Goal: Use online tool/utility: Utilize a website feature to perform a specific function

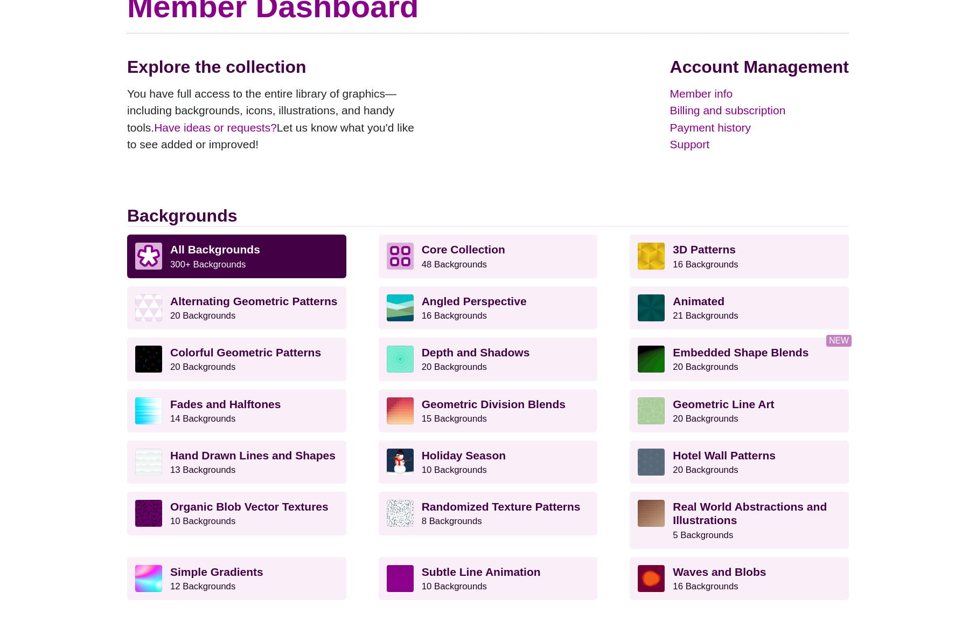
scroll to position [112, 0]
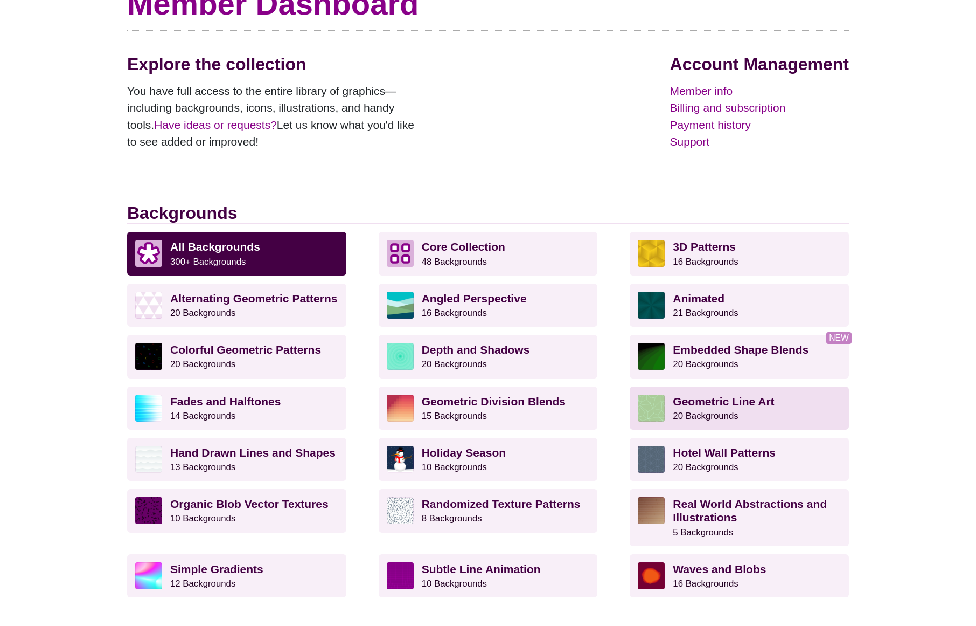
click at [657, 406] on img at bounding box center [651, 407] width 27 height 27
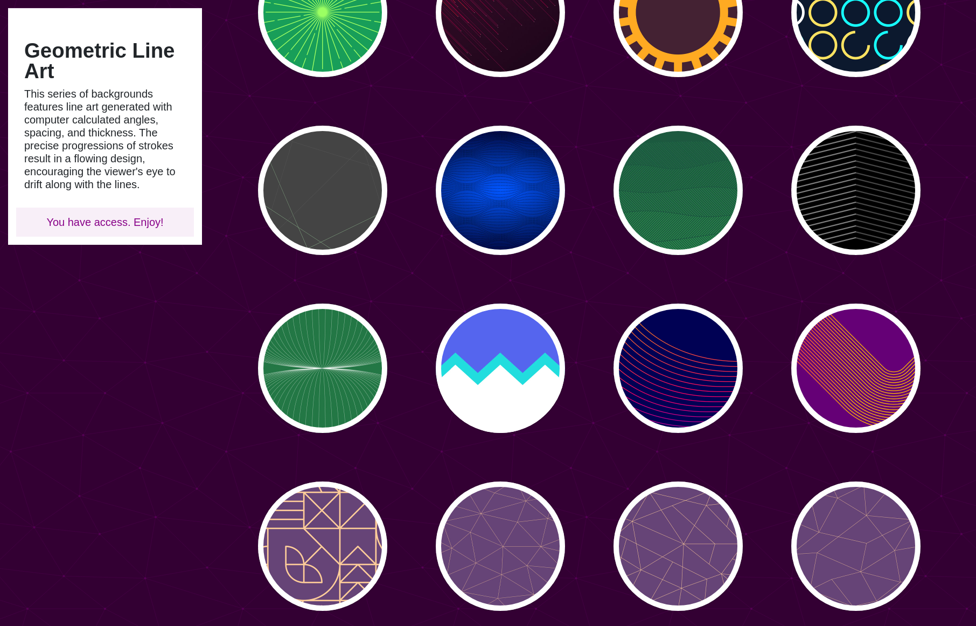
scroll to position [360, 0]
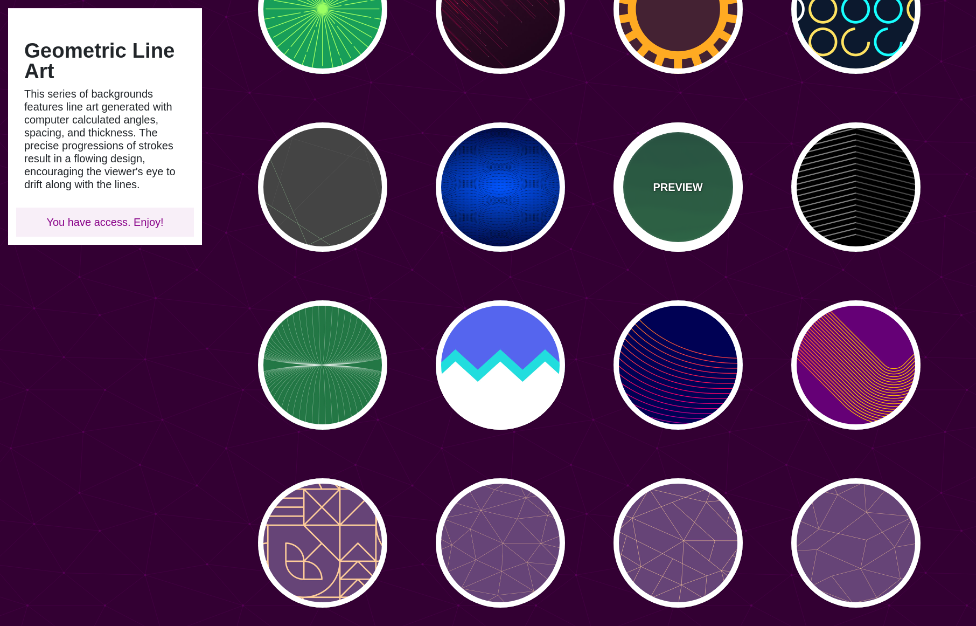
click at [670, 184] on p "PREVIEW" at bounding box center [678, 187] width 50 height 16
type input "#1C5940"
type input "#32A150"
type input "0"
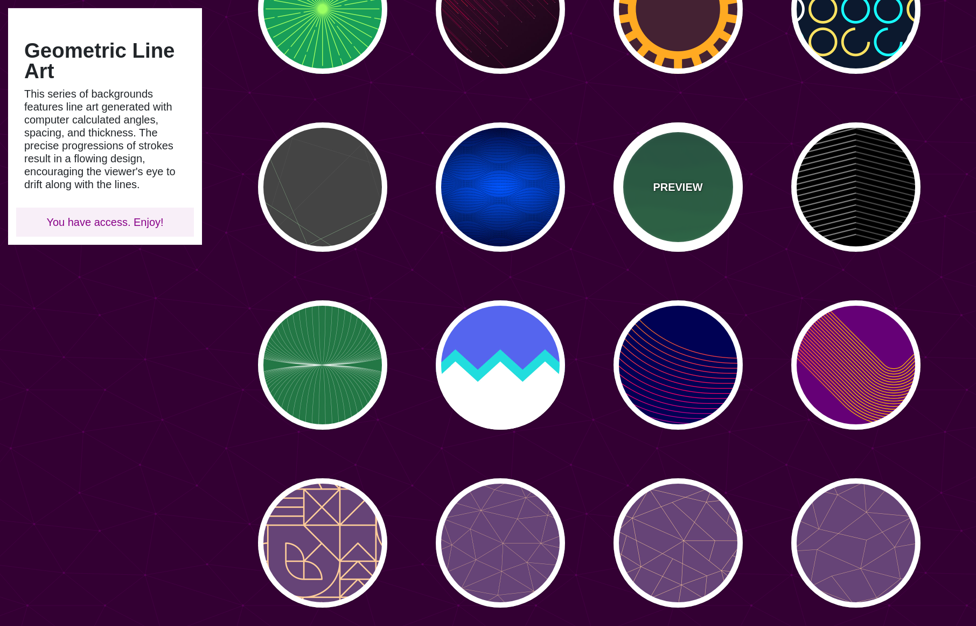
type input "0"
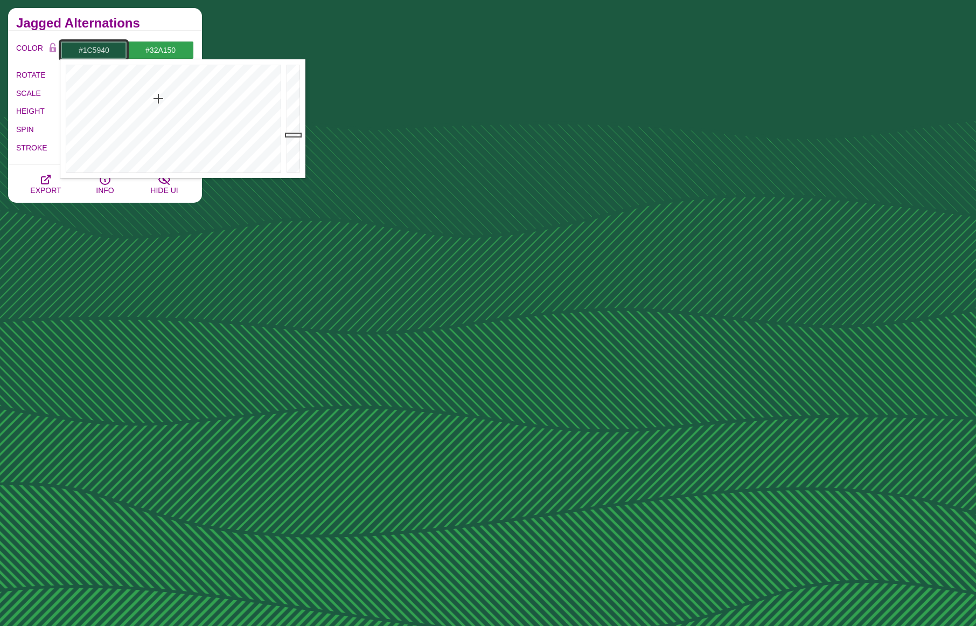
drag, startPoint x: 83, startPoint y: 50, endPoint x: 120, endPoint y: 51, distance: 36.7
click at [120, 51] on input "#1C5940" at bounding box center [93, 50] width 67 height 18
type input "#EDEDED"
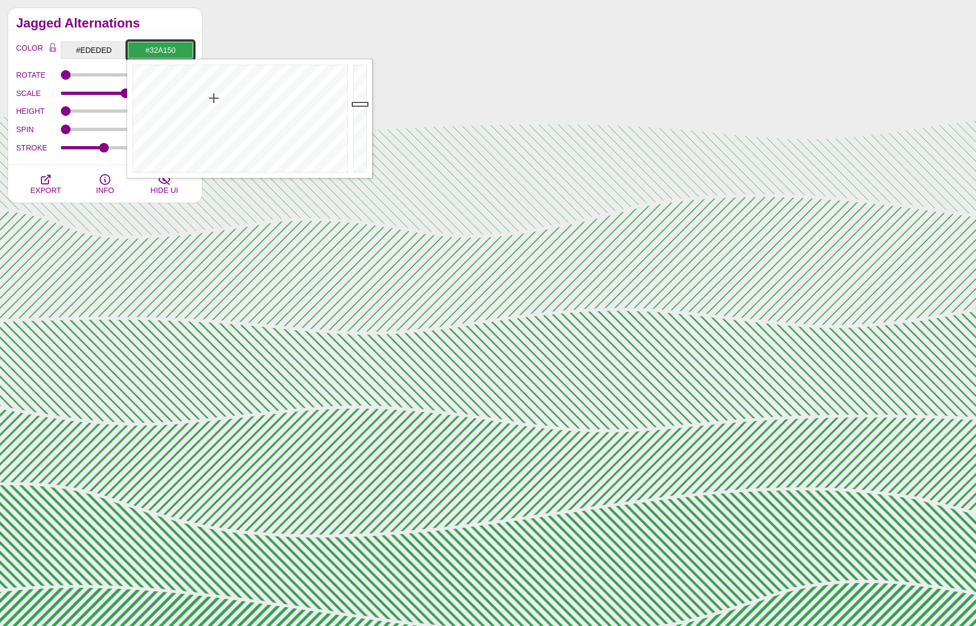
drag, startPoint x: 150, startPoint y: 51, endPoint x: 188, endPoint y: 53, distance: 37.8
click at [187, 52] on input "#32A150" at bounding box center [160, 50] width 67 height 18
type input "#FFFFFF"
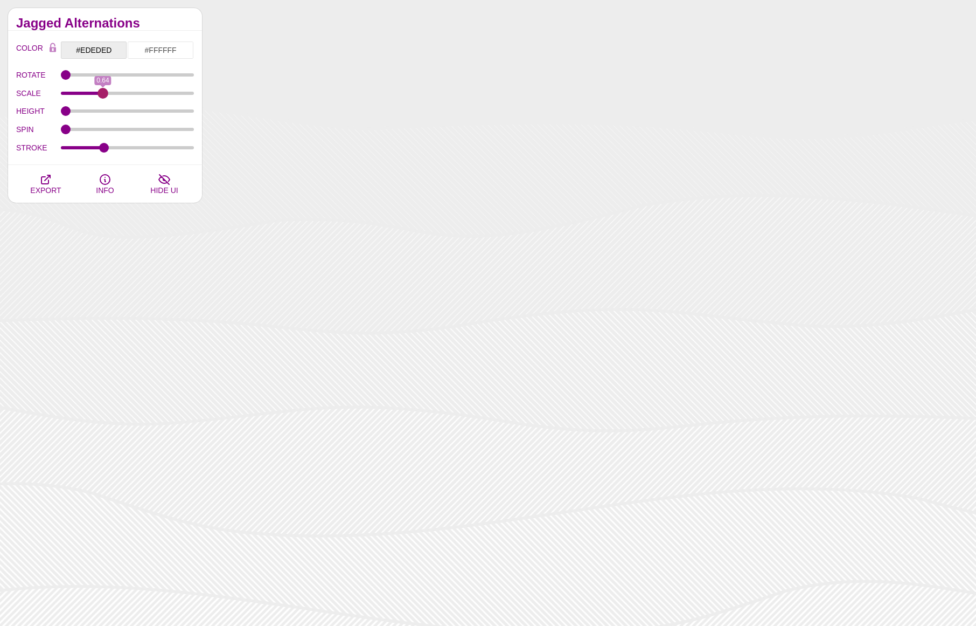
drag, startPoint x: 122, startPoint y: 93, endPoint x: 102, endPoint y: 96, distance: 20.3
type input "0.64"
click at [102, 95] on input "SCALE" at bounding box center [128, 93] width 134 height 4
drag, startPoint x: 100, startPoint y: 143, endPoint x: 75, endPoint y: 147, distance: 25.2
click at [65, 147] on div "STROKE" at bounding box center [105, 147] width 178 height 18
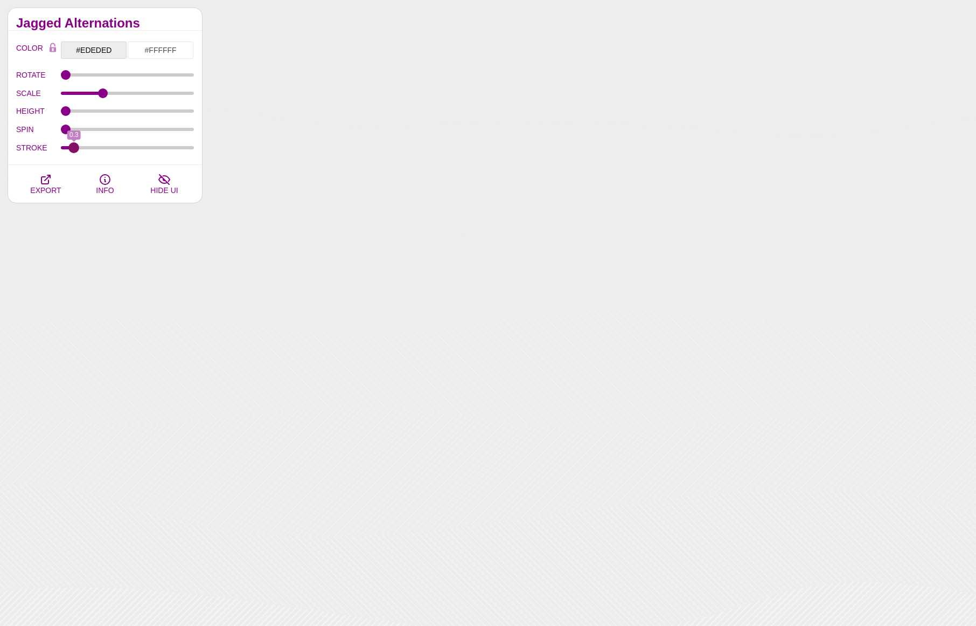
drag, startPoint x: 104, startPoint y: 147, endPoint x: 74, endPoint y: 150, distance: 29.8
type input "0.3"
click at [74, 150] on input "STROKE" at bounding box center [128, 147] width 134 height 4
type input "0"
drag, startPoint x: 65, startPoint y: 72, endPoint x: 41, endPoint y: 110, distance: 44.6
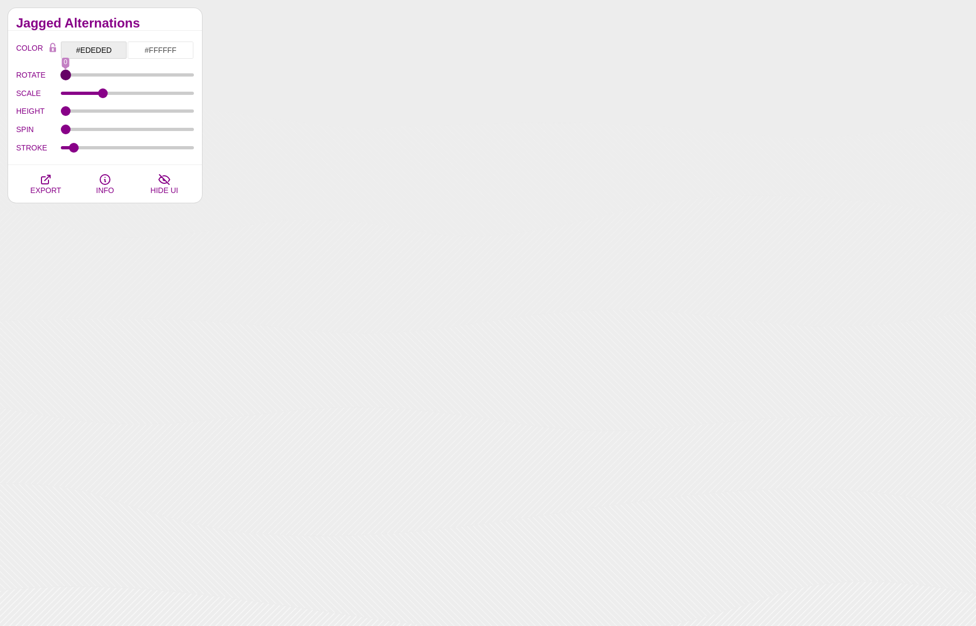
click at [61, 77] on input "ROTATE" at bounding box center [128, 75] width 134 height 4
drag, startPoint x: 104, startPoint y: 93, endPoint x: 142, endPoint y: 96, distance: 38.4
type input "1.27"
click at [142, 95] on input "SCALE" at bounding box center [128, 93] width 134 height 4
drag, startPoint x: 82, startPoint y: 149, endPoint x: 116, endPoint y: 151, distance: 33.5
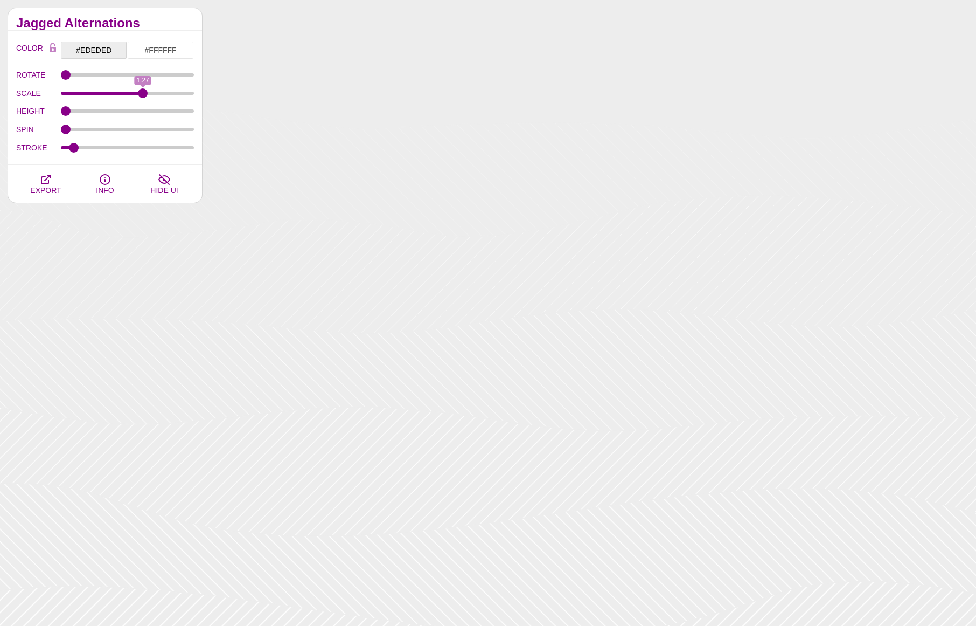
click at [119, 151] on div "STROKE 0.3" at bounding box center [105, 147] width 178 height 18
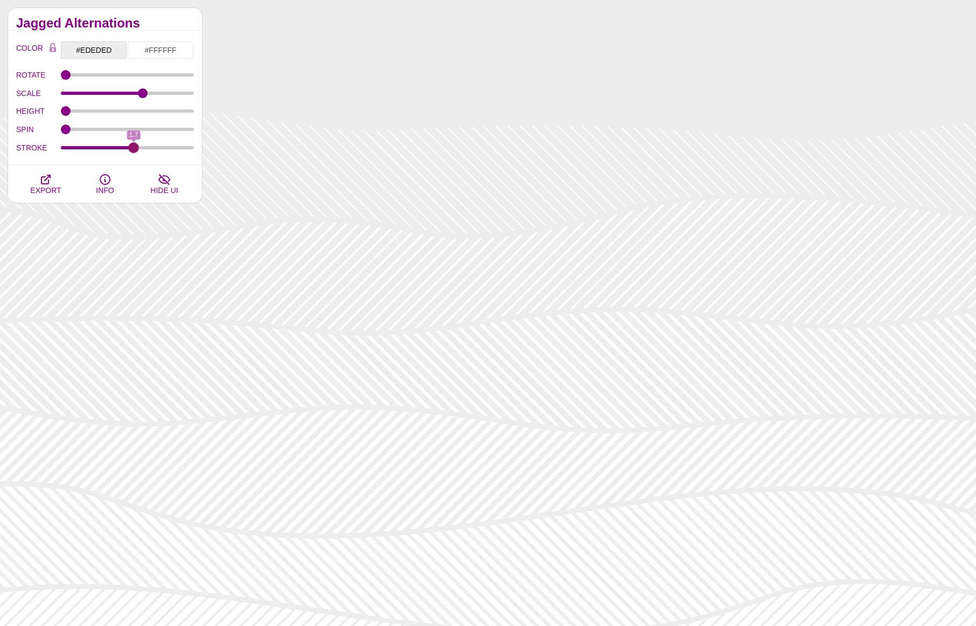
drag, startPoint x: 75, startPoint y: 146, endPoint x: 134, endPoint y: 148, distance: 58.8
type input "1.7"
click at [134, 148] on input "STROKE" at bounding box center [128, 147] width 134 height 4
drag, startPoint x: 67, startPoint y: 74, endPoint x: 110, endPoint y: 83, distance: 44.6
type input "131"
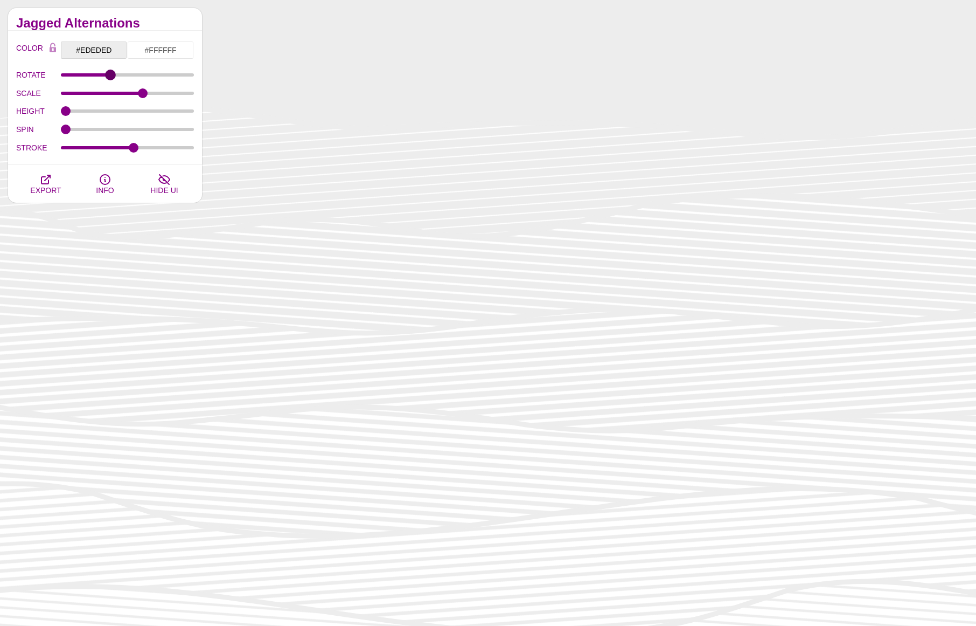
click at [110, 77] on input "ROTATE" at bounding box center [128, 75] width 134 height 4
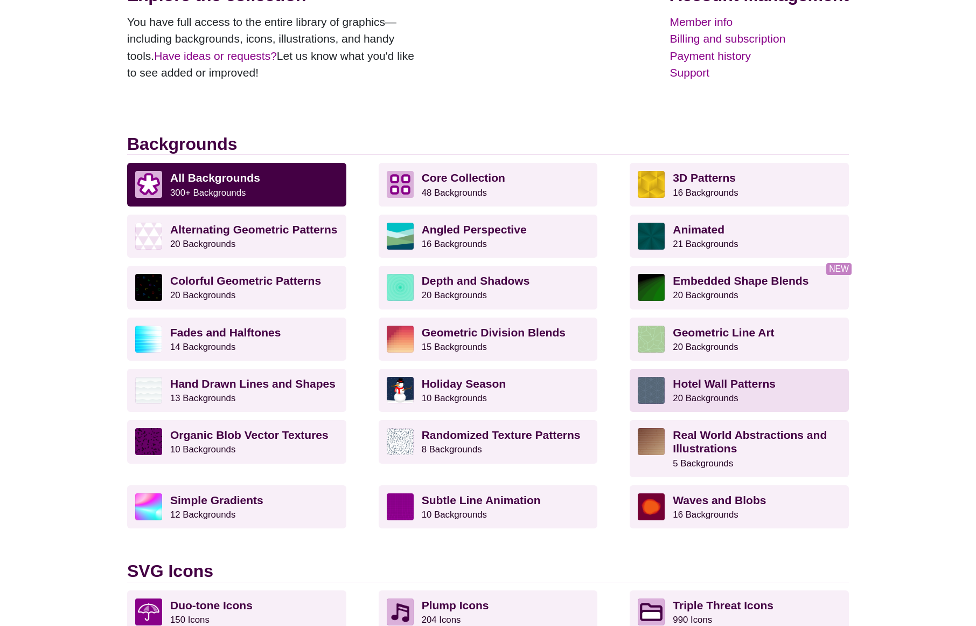
scroll to position [190, 0]
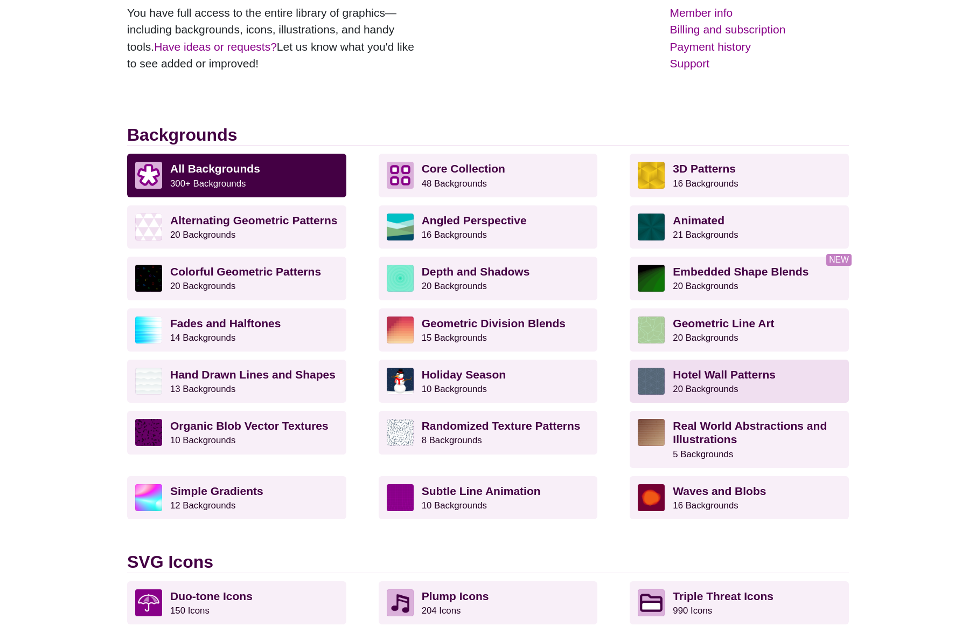
click at [708, 382] on p "Hotel Wall Patterns 20 Backgrounds" at bounding box center [757, 381] width 168 height 27
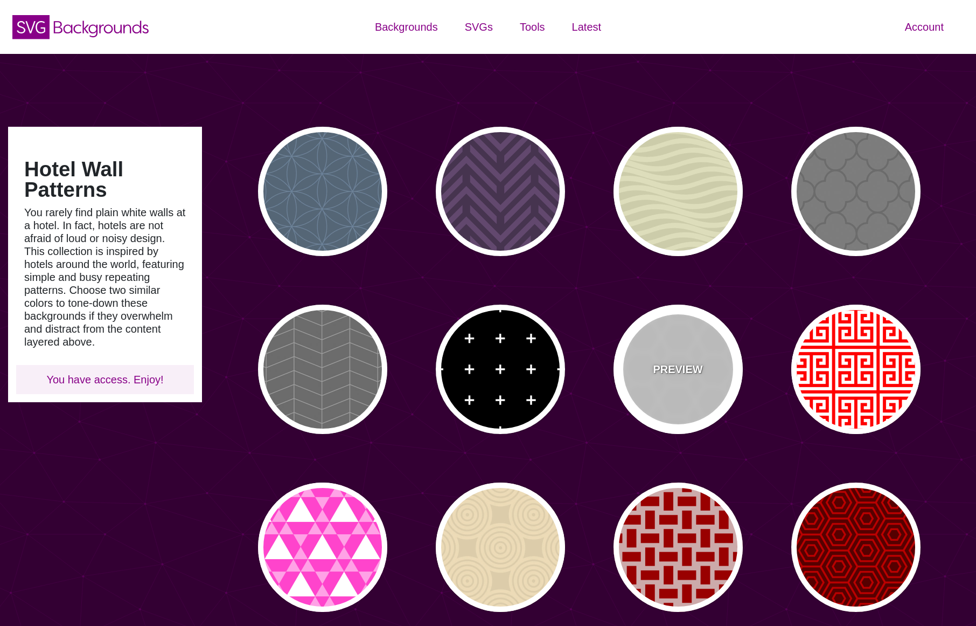
type input "#450057"
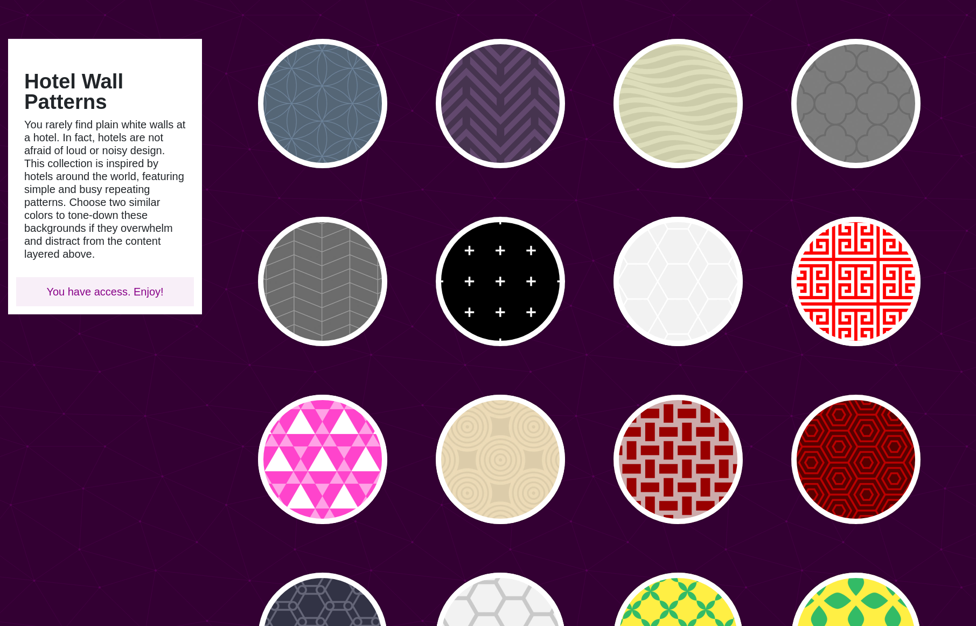
scroll to position [72, 0]
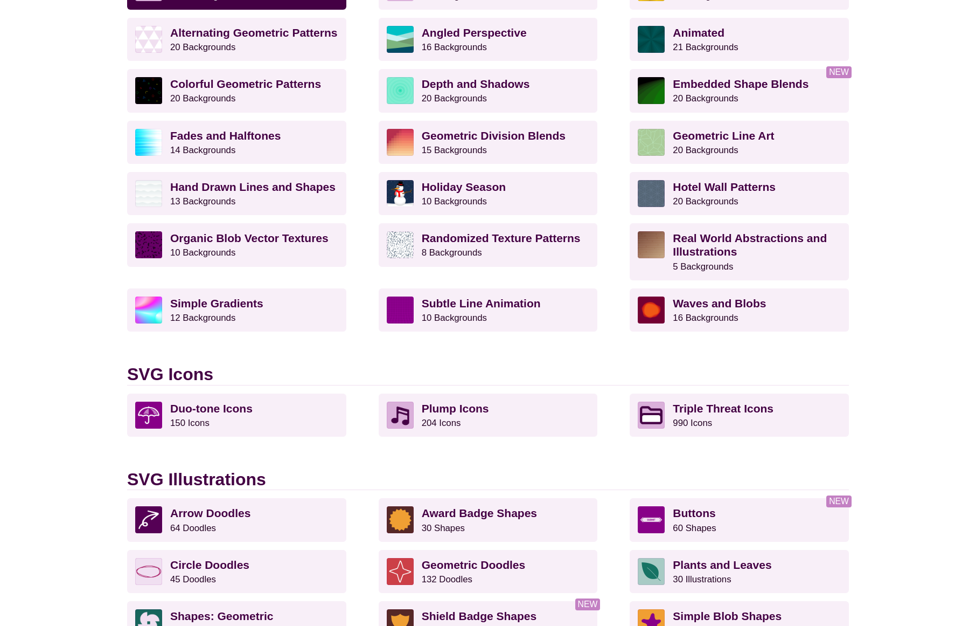
scroll to position [379, 0]
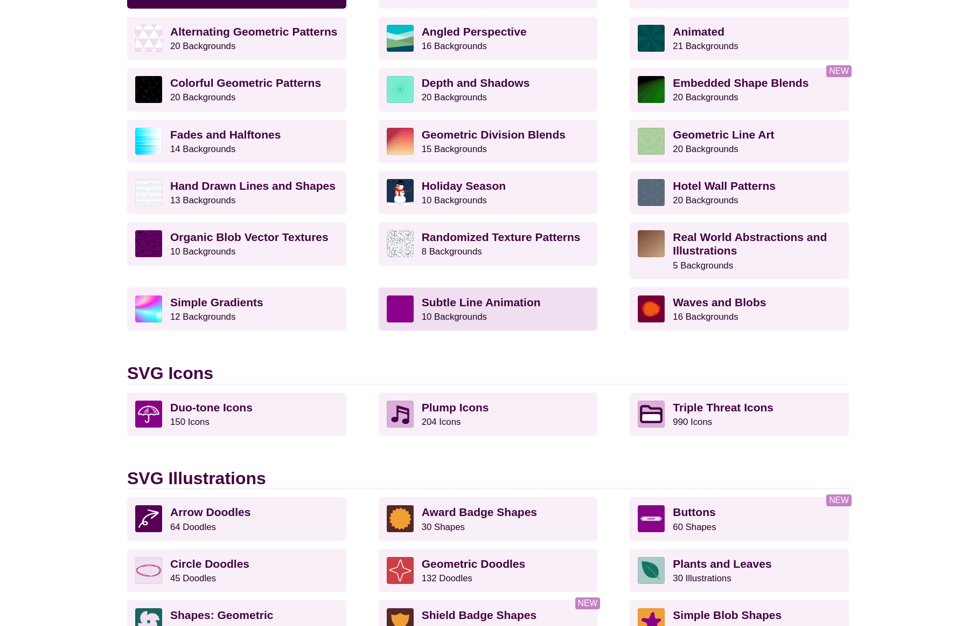
click at [459, 301] on strong "Subtle Line Animation" at bounding box center [481, 302] width 119 height 12
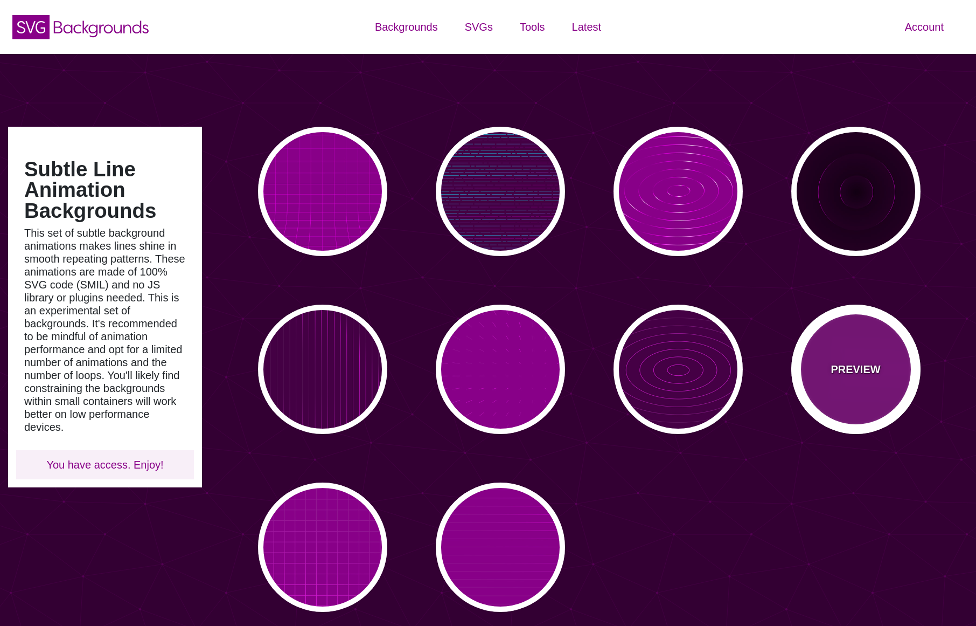
click at [886, 372] on div "PREVIEW" at bounding box center [856, 368] width 129 height 129
type input "#880088"
type input "#FF00FF"
type input "5"
type input "999"
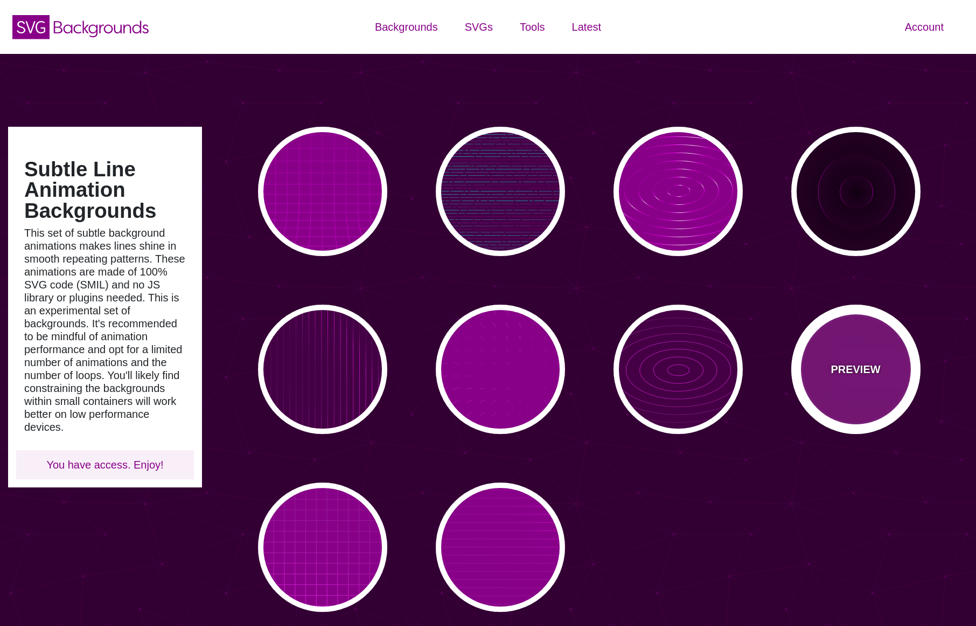
type input "0"
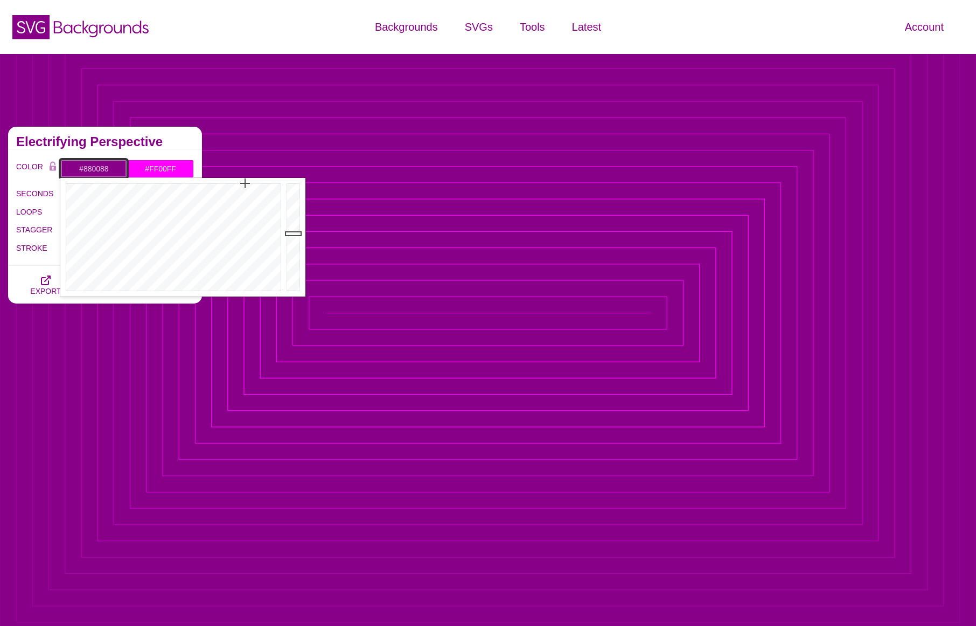
drag, startPoint x: 82, startPoint y: 168, endPoint x: 110, endPoint y: 168, distance: 28.0
click at [110, 168] on input "#880088" at bounding box center [93, 169] width 67 height 18
type input "#FFFFFF"
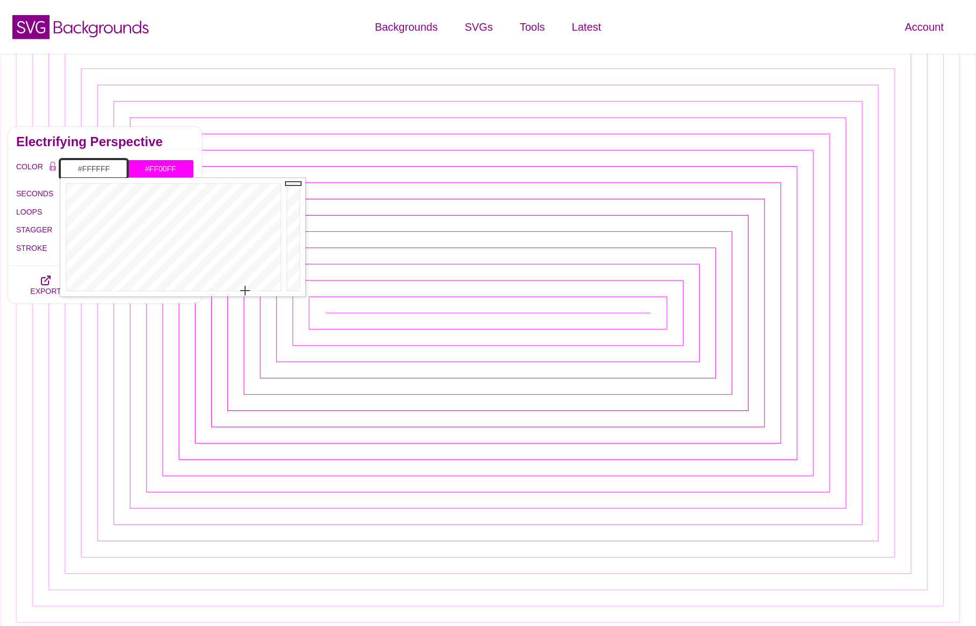
drag, startPoint x: 113, startPoint y: 169, endPoint x: 84, endPoint y: 170, distance: 28.6
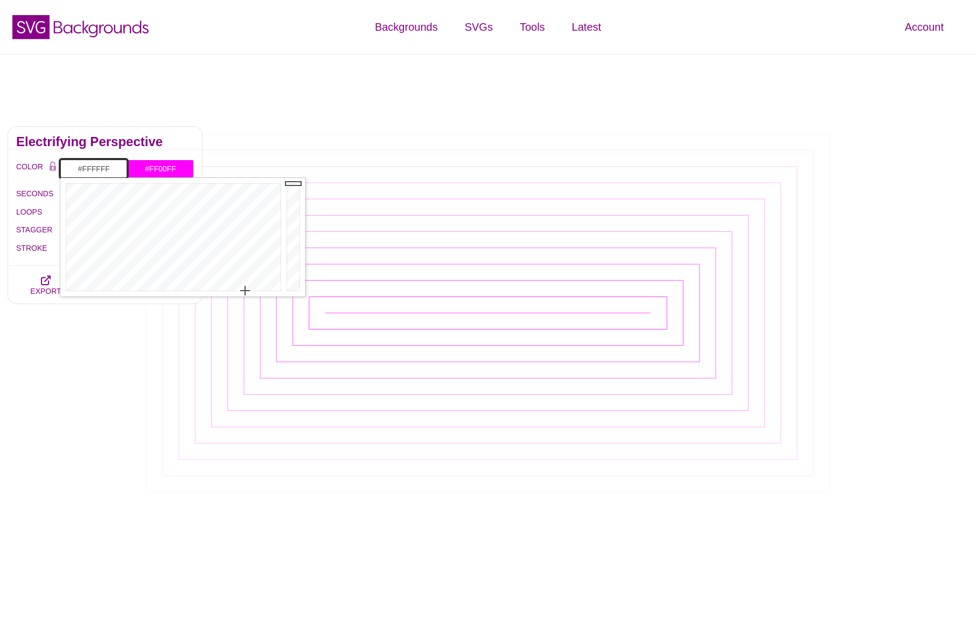
click at [84, 170] on input "#FFFFFF" at bounding box center [93, 169] width 67 height 18
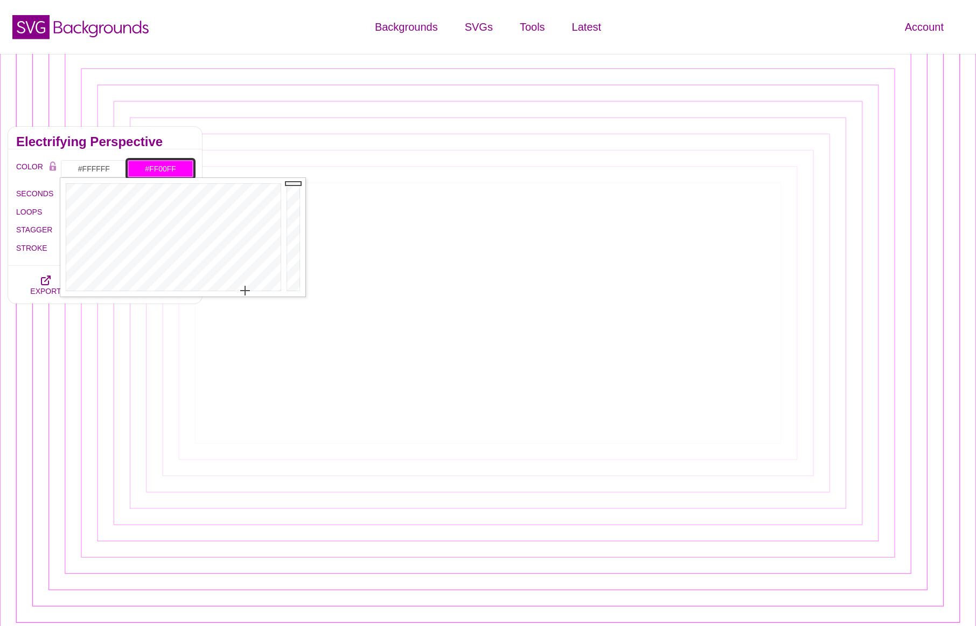
click at [156, 163] on input "#FF00FF" at bounding box center [160, 169] width 67 height 18
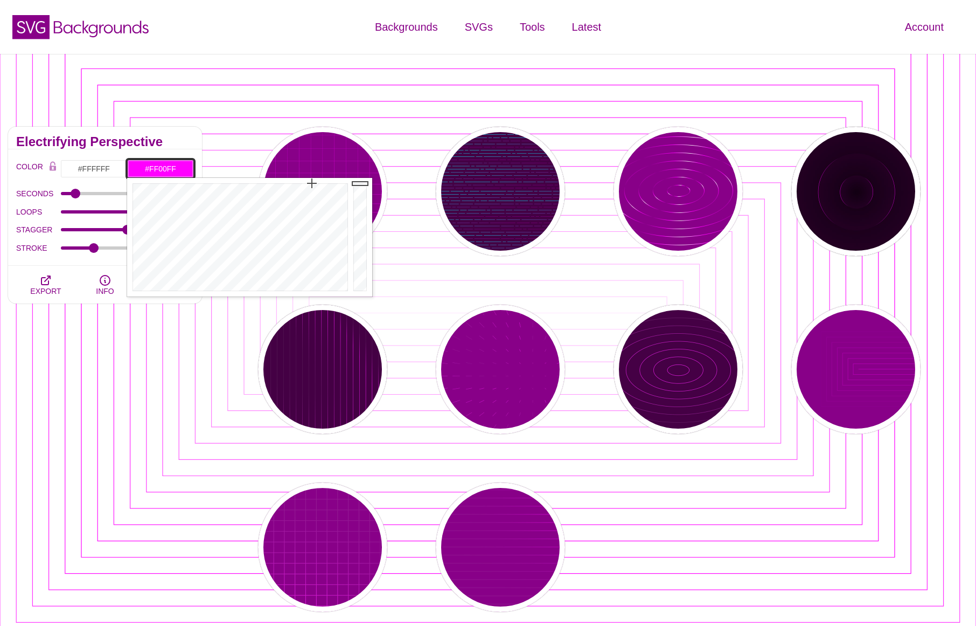
drag, startPoint x: 145, startPoint y: 167, endPoint x: 218, endPoint y: 170, distance: 73.4
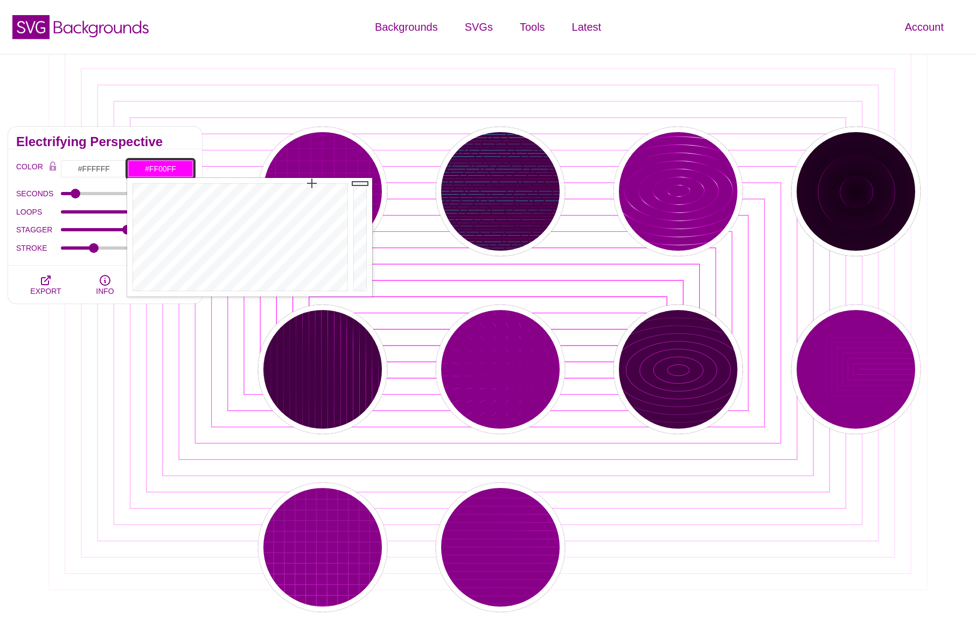
click at [218, 170] on div "Subtle Line Animation Backgrounds This set of subtle background animations make…" at bounding box center [488, 401] width 976 height 695
paste input "821F1D"
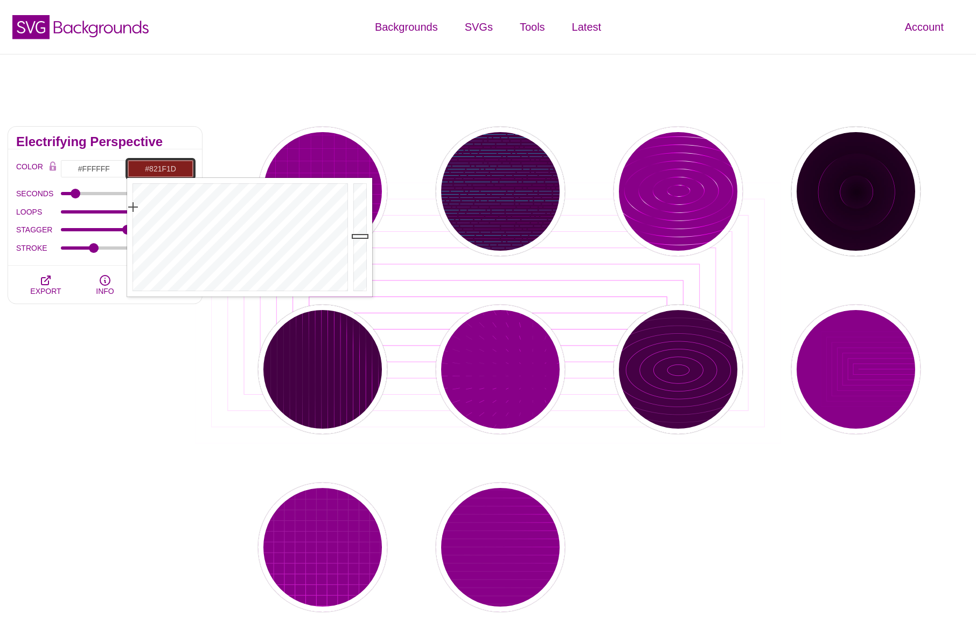
type input "#821F1D"
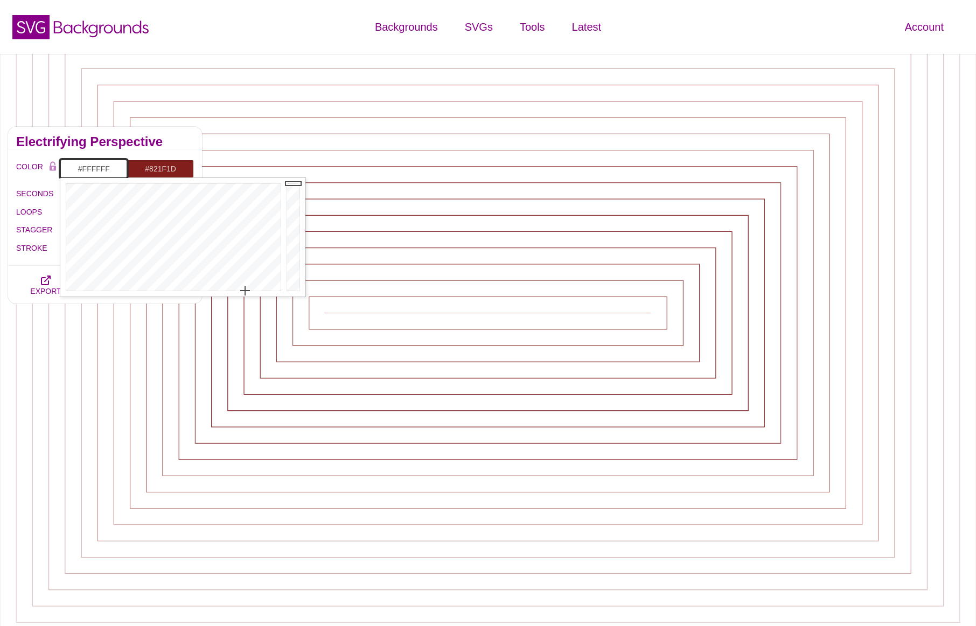
drag, startPoint x: 108, startPoint y: 169, endPoint x: 82, endPoint y: 169, distance: 25.9
click at [82, 169] on input "#FFFFFF" at bounding box center [93, 169] width 67 height 18
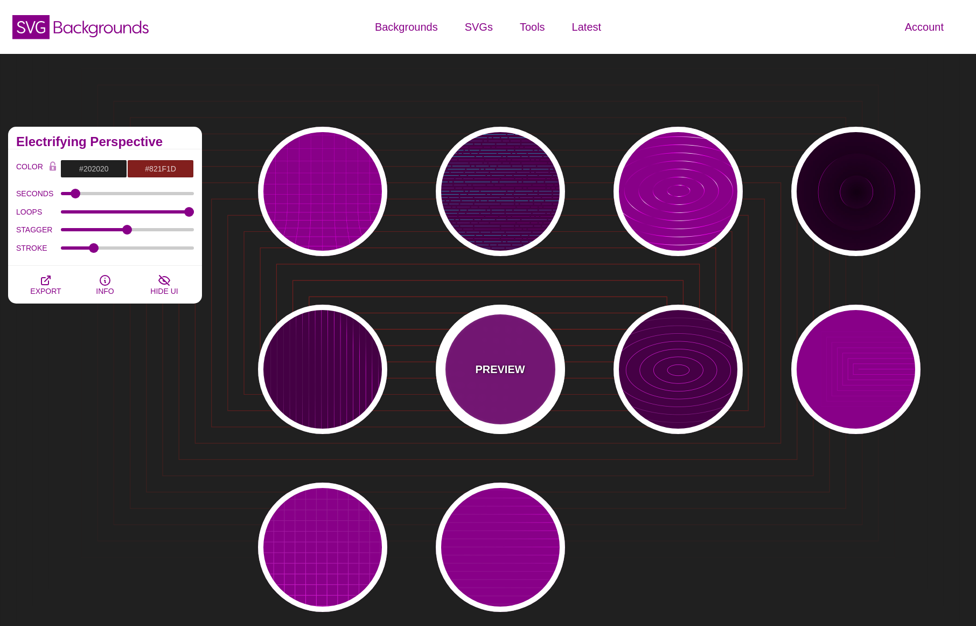
click at [493, 383] on div "PREVIEW" at bounding box center [500, 368] width 129 height 129
type input "#880088"
type input "#FF00FF"
type input "#FFFFFF"
type input "15"
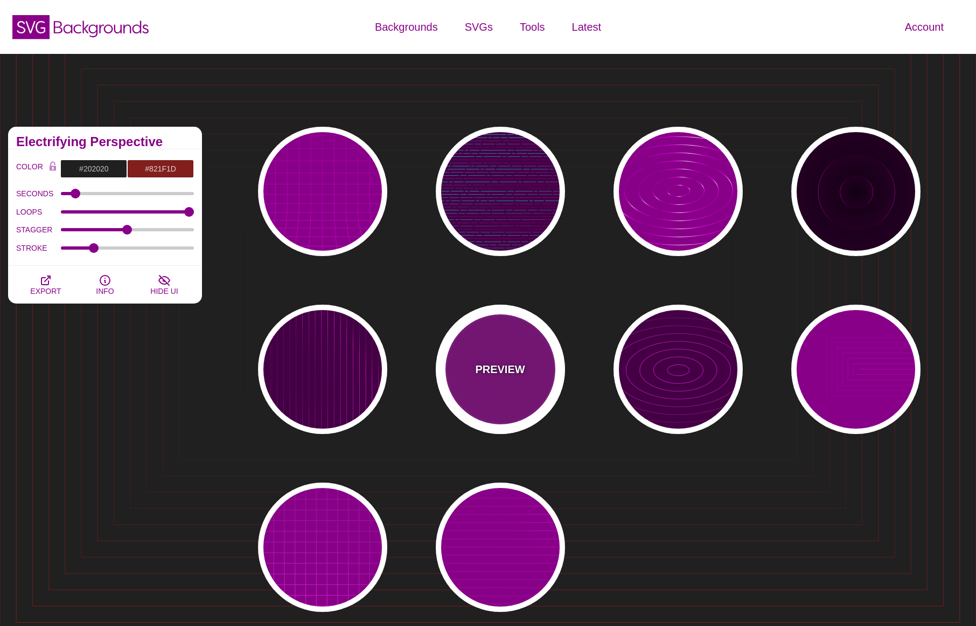
type input "1"
type input "0.1"
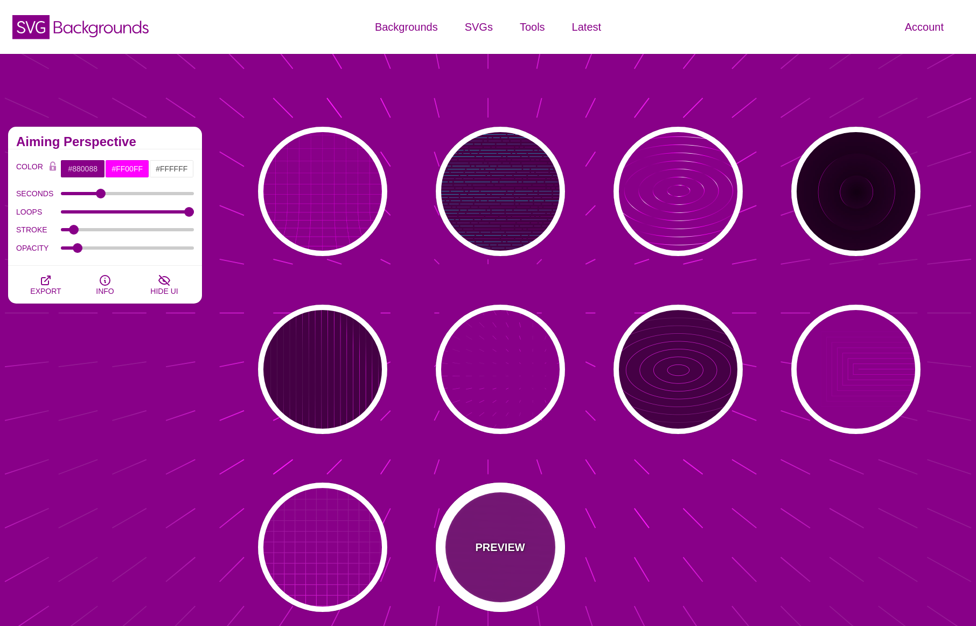
click at [511, 531] on div "PREVIEW" at bounding box center [500, 546] width 129 height 129
type input "20"
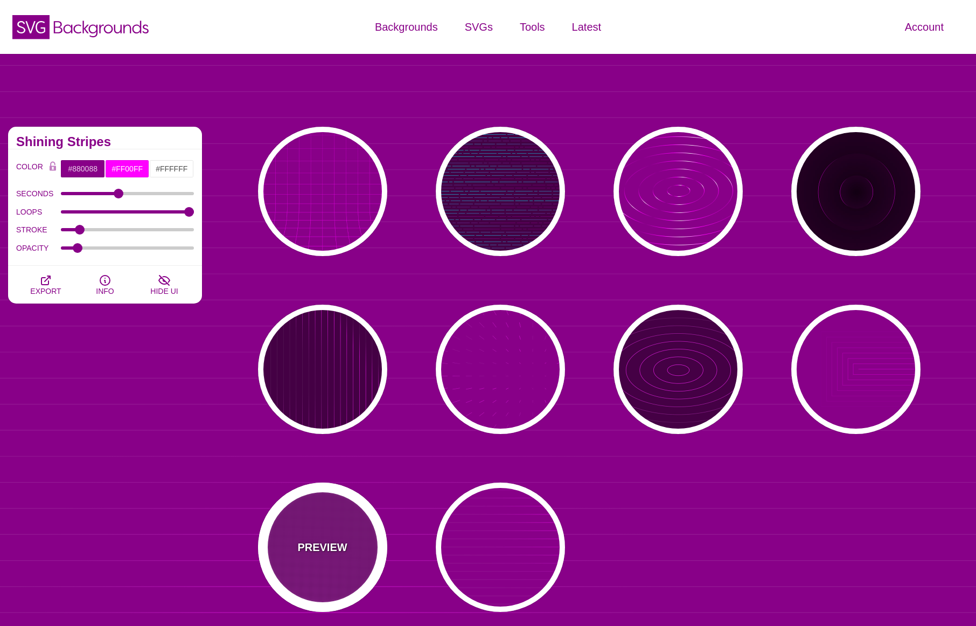
click at [343, 532] on div "PREVIEW" at bounding box center [322, 546] width 129 height 129
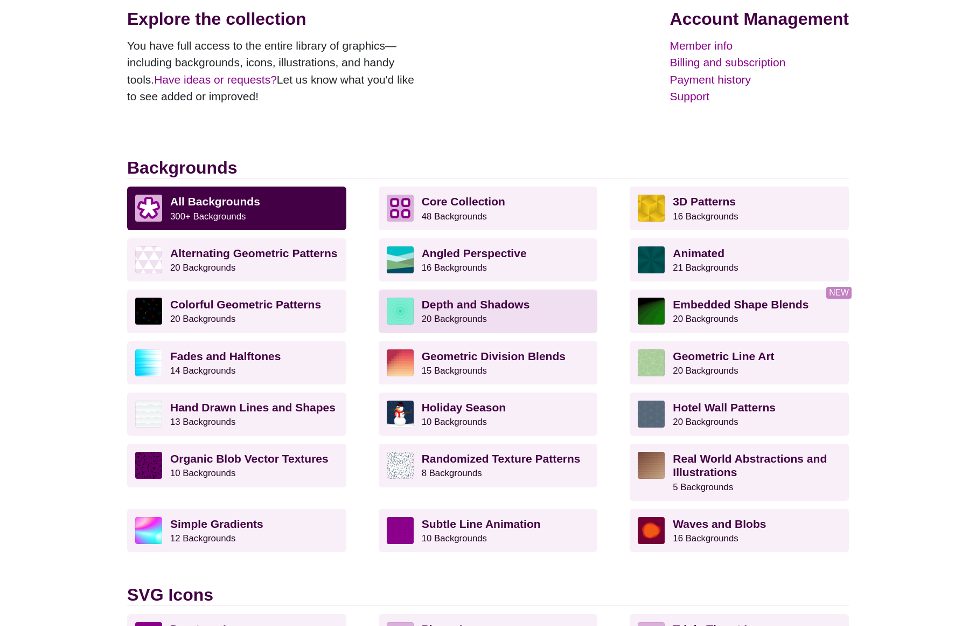
scroll to position [165, 0]
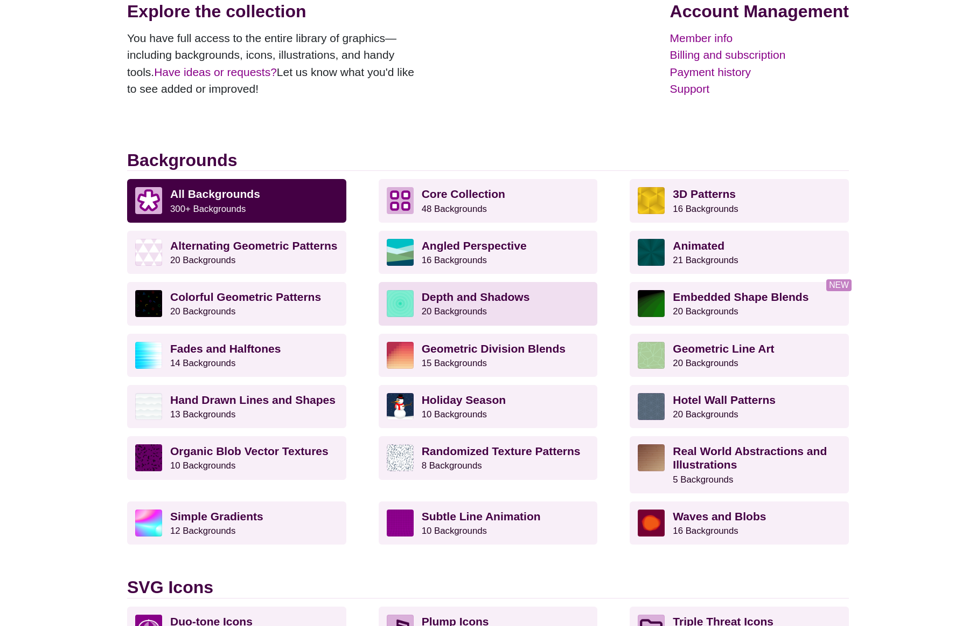
click at [447, 300] on strong "Depth and Shadows" at bounding box center [476, 296] width 108 height 12
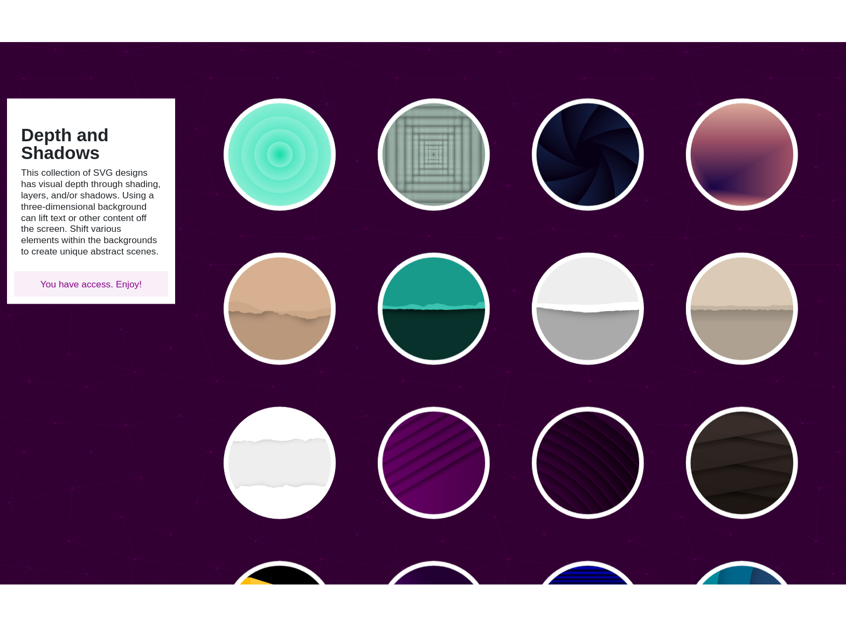
scroll to position [63, 0]
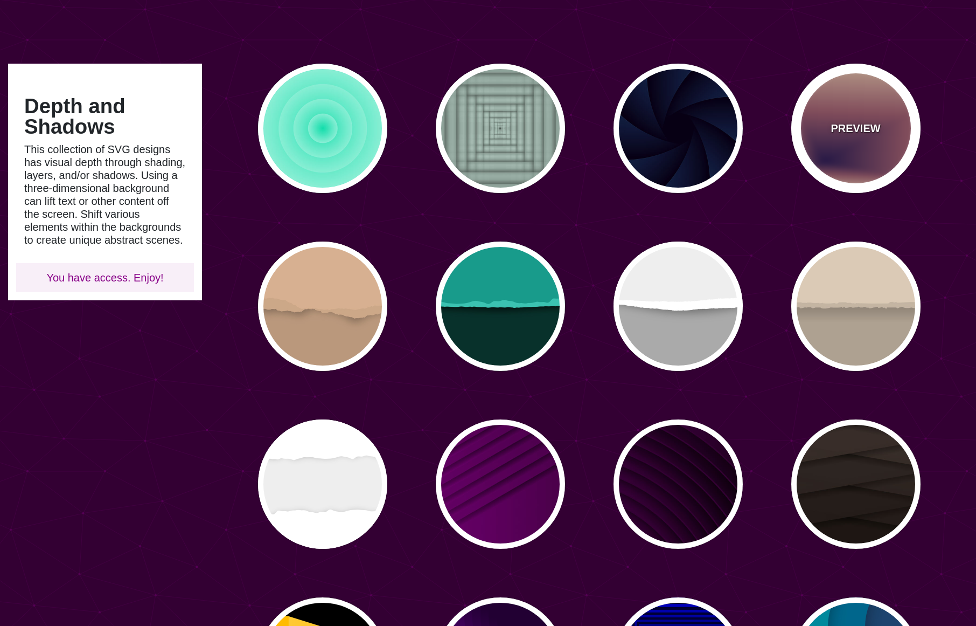
click at [817, 142] on div "PREVIEW" at bounding box center [856, 128] width 129 height 129
type input "#EEC6AB"
type input "#170346"
type input "0"
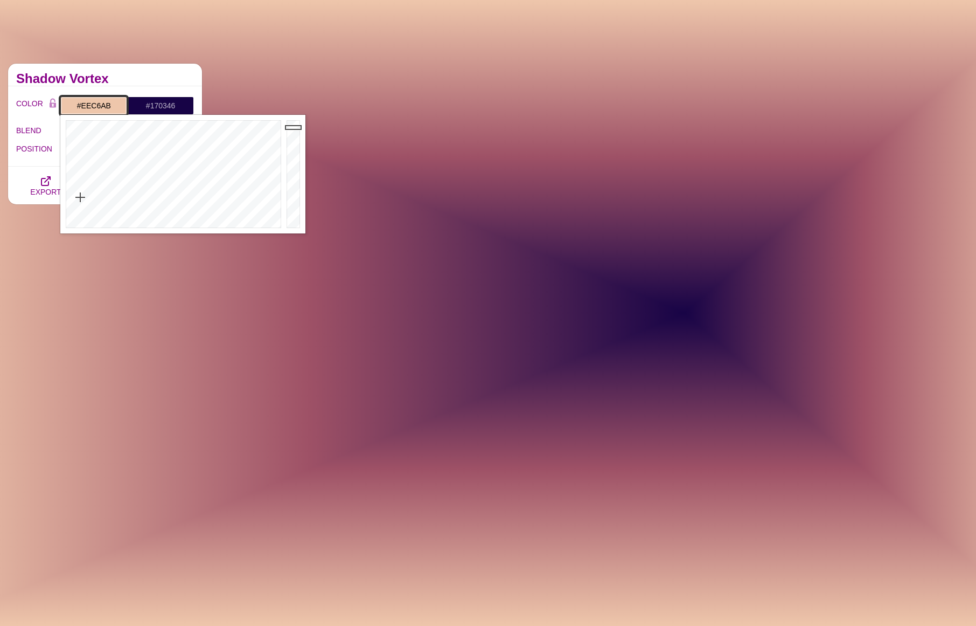
drag, startPoint x: 79, startPoint y: 105, endPoint x: 115, endPoint y: 105, distance: 36.1
click at [115, 105] on input "#EEC6AB" at bounding box center [93, 105] width 67 height 18
type input "#202020"
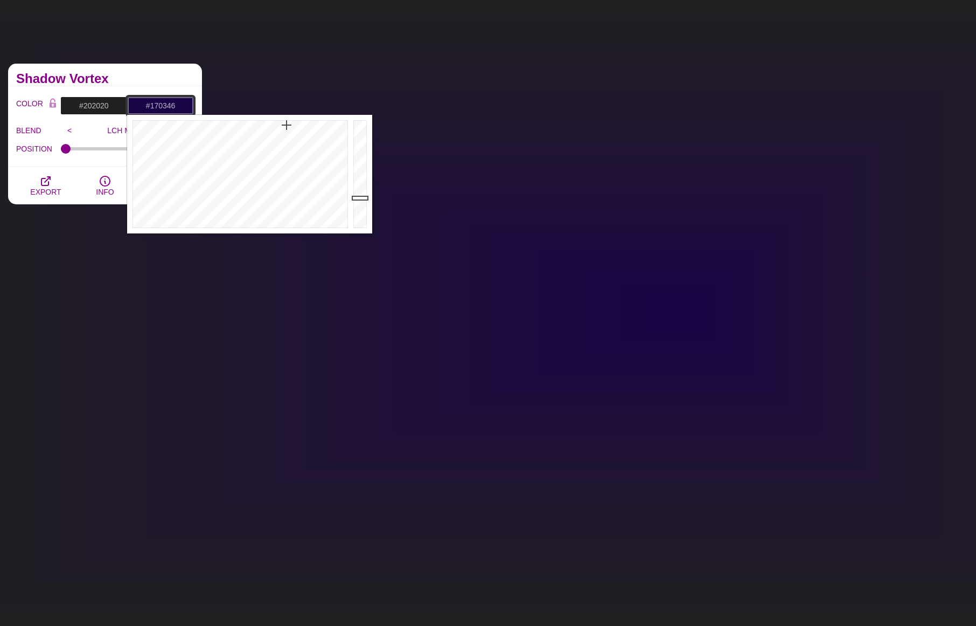
drag, startPoint x: 143, startPoint y: 105, endPoint x: 183, endPoint y: 106, distance: 39.4
click at [183, 106] on input "#170346" at bounding box center [160, 105] width 67 height 18
paste input "202020"
type input "#202020"
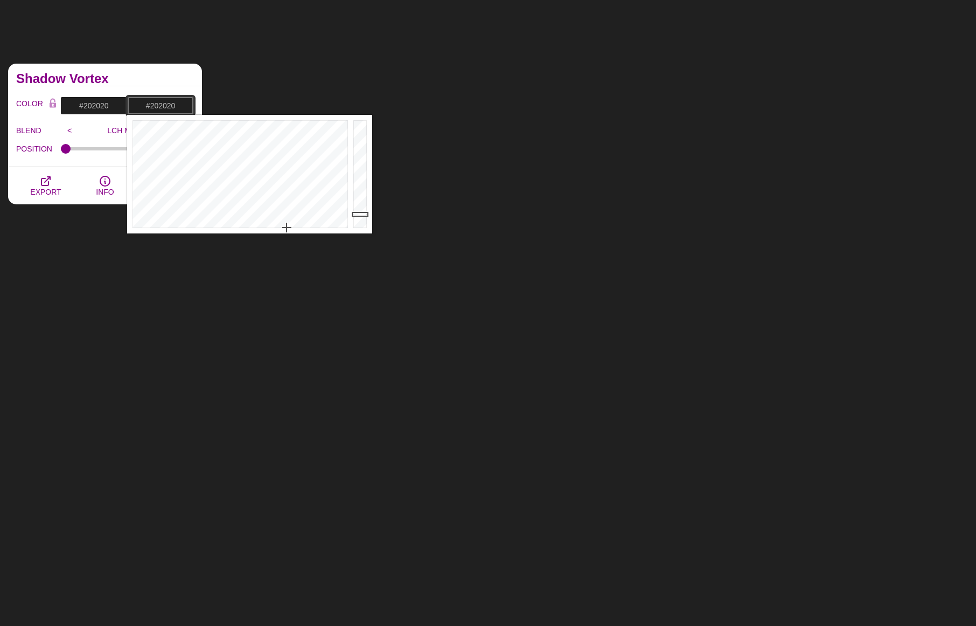
drag, startPoint x: 144, startPoint y: 102, endPoint x: 181, endPoint y: 103, distance: 36.6
click at [181, 103] on input "#202020" at bounding box center [160, 105] width 67 height 18
drag, startPoint x: 182, startPoint y: 107, endPoint x: 135, endPoint y: 106, distance: 46.3
click at [135, 106] on input "#202020" at bounding box center [160, 105] width 67 height 18
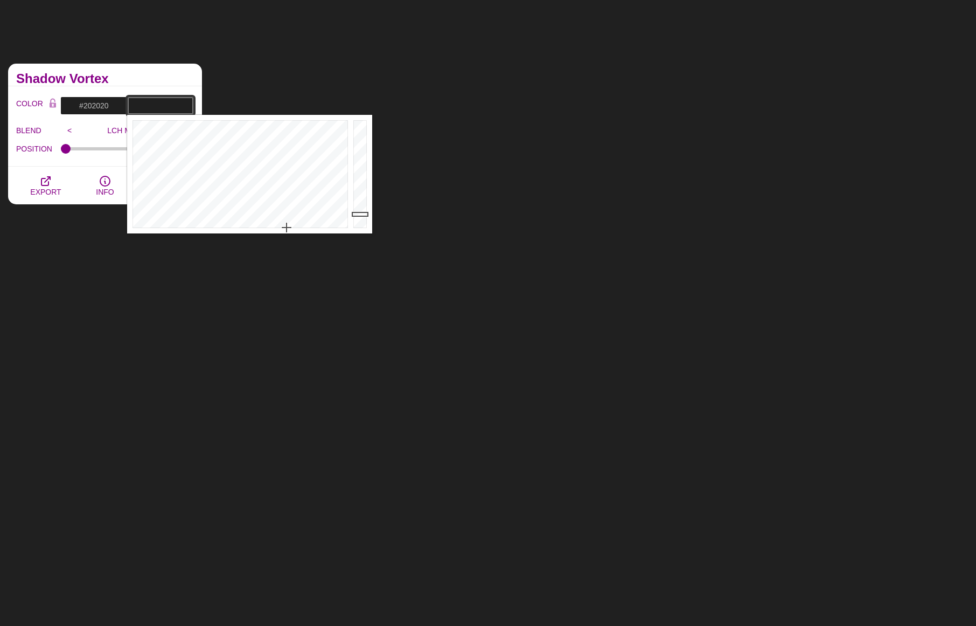
paste input "#821F1D"
type input "#821F1D"
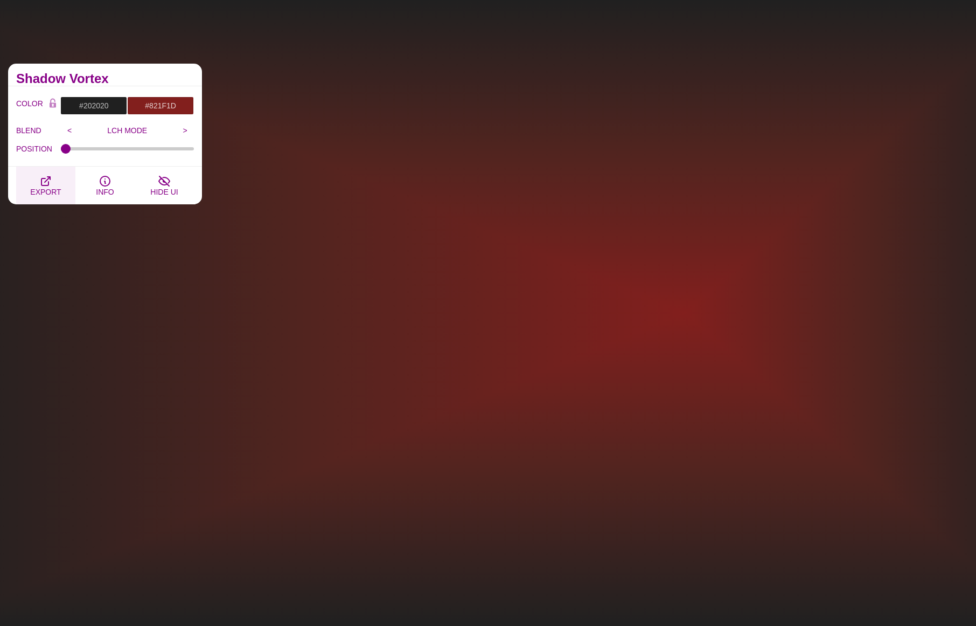
click at [50, 181] on icon "button" at bounding box center [45, 181] width 13 height 13
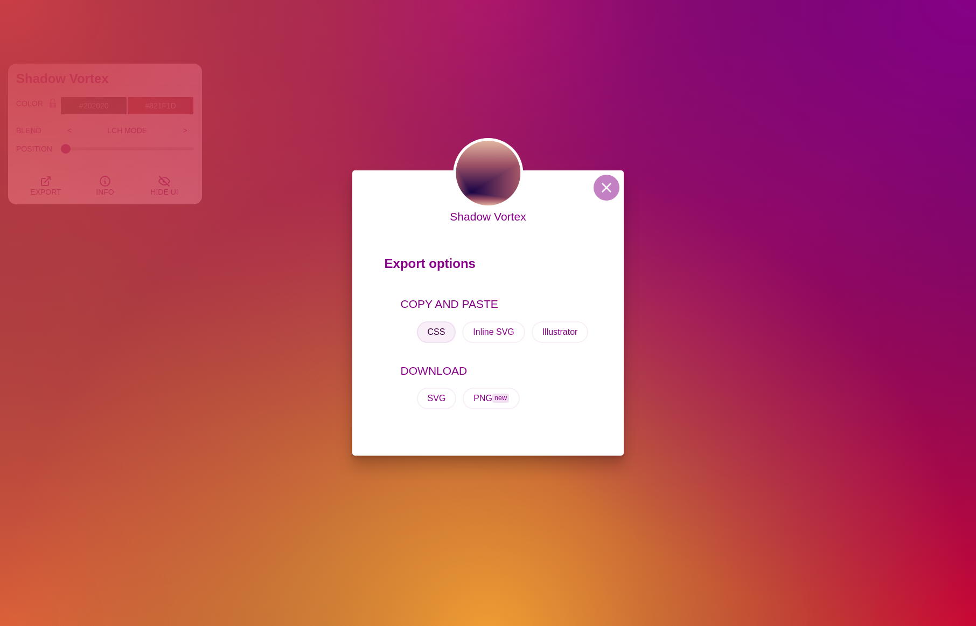
click at [438, 335] on button "CSS" at bounding box center [436, 332] width 39 height 22
